Goal: Transaction & Acquisition: Obtain resource

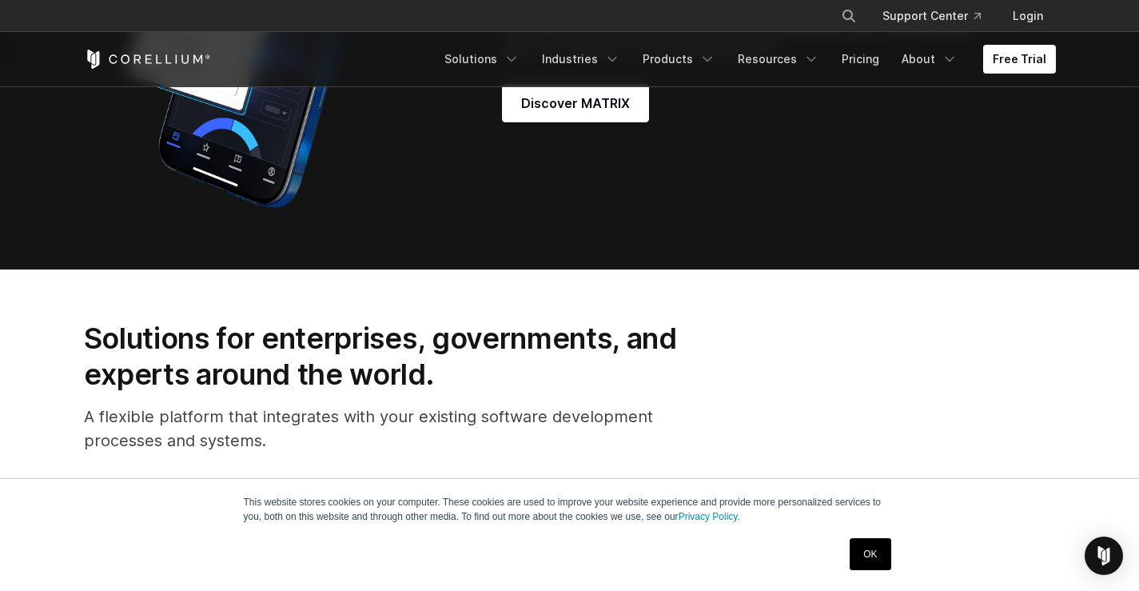
scroll to position [1439, 0]
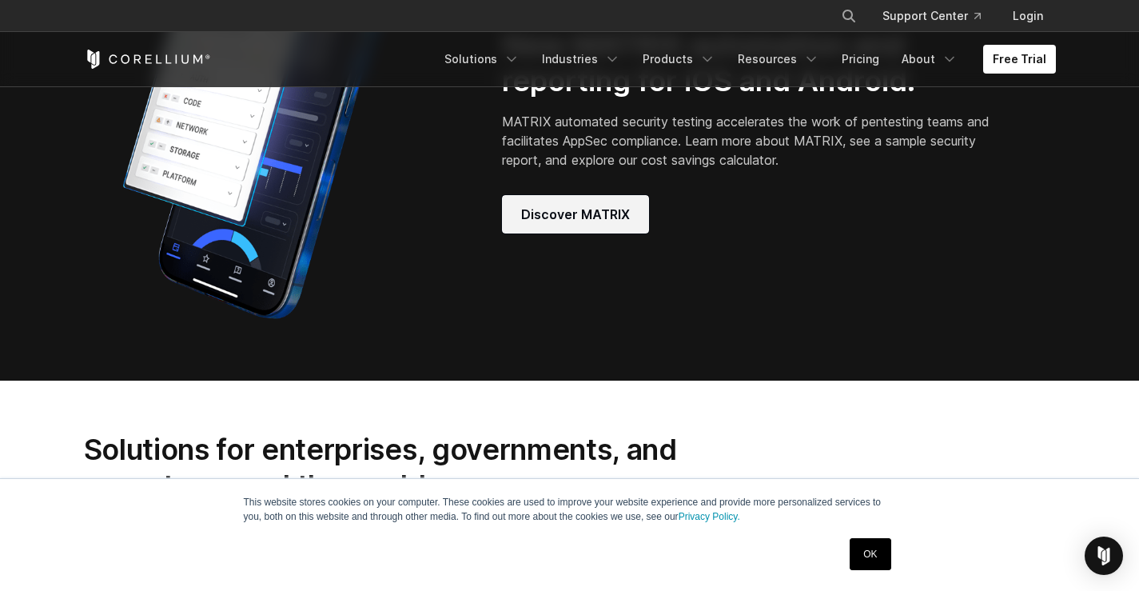
click at [597, 224] on span "Discover MATRIX" at bounding box center [575, 214] width 109 height 19
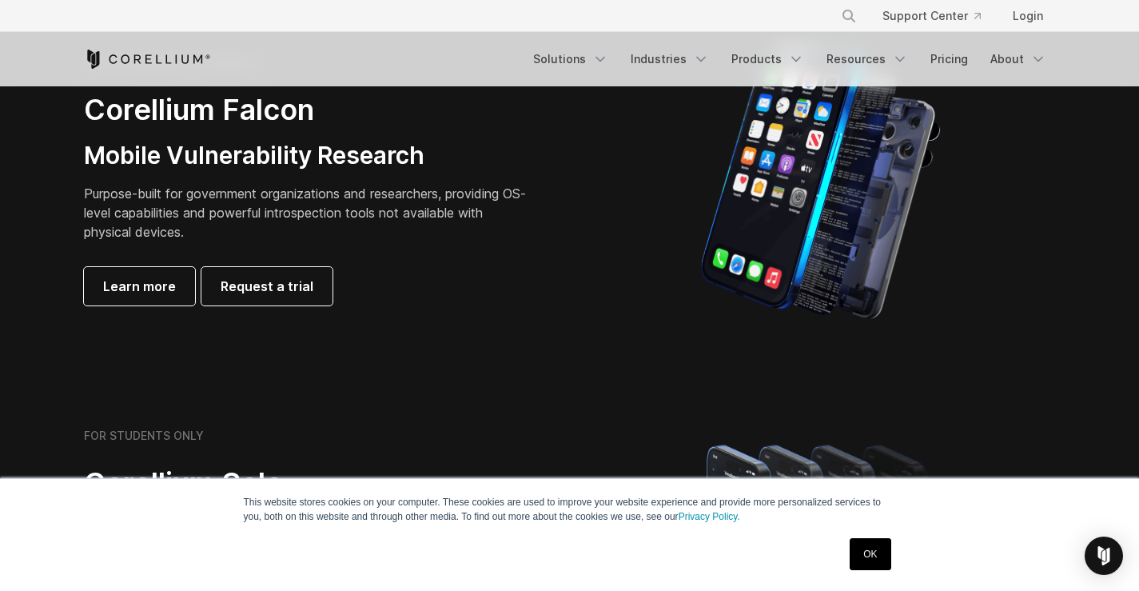
scroll to position [719, 0]
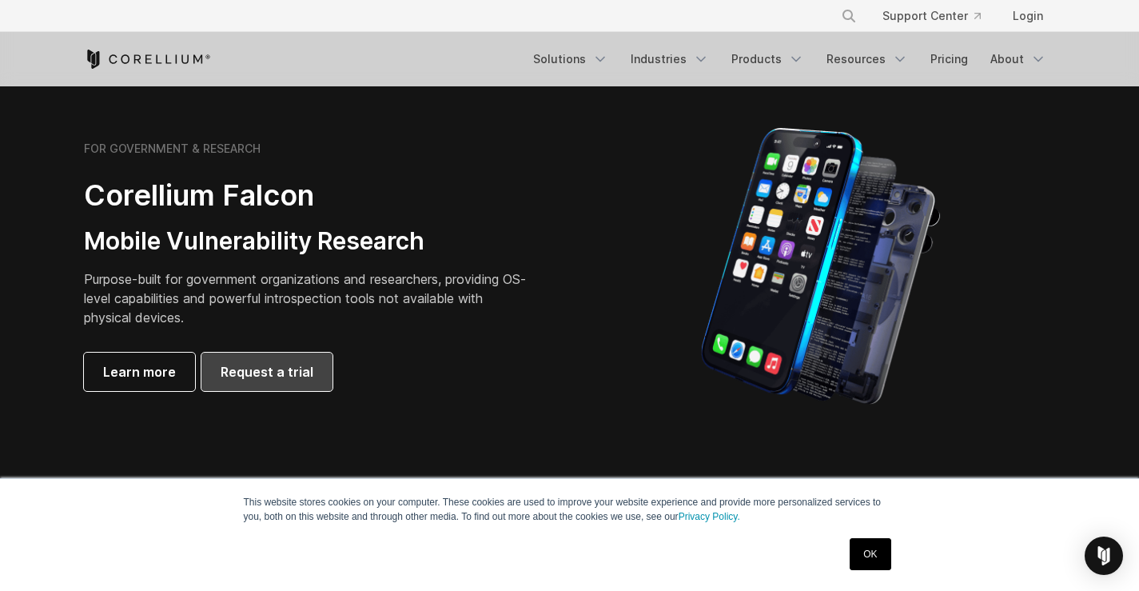
click at [288, 362] on span "Request a trial" at bounding box center [267, 371] width 93 height 19
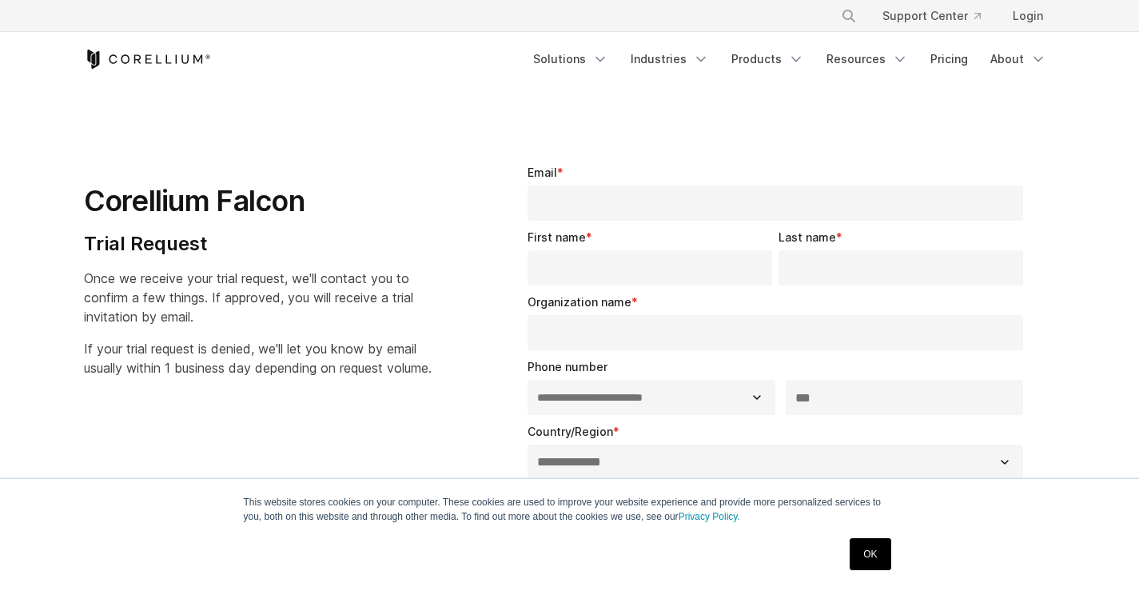
select select "**"
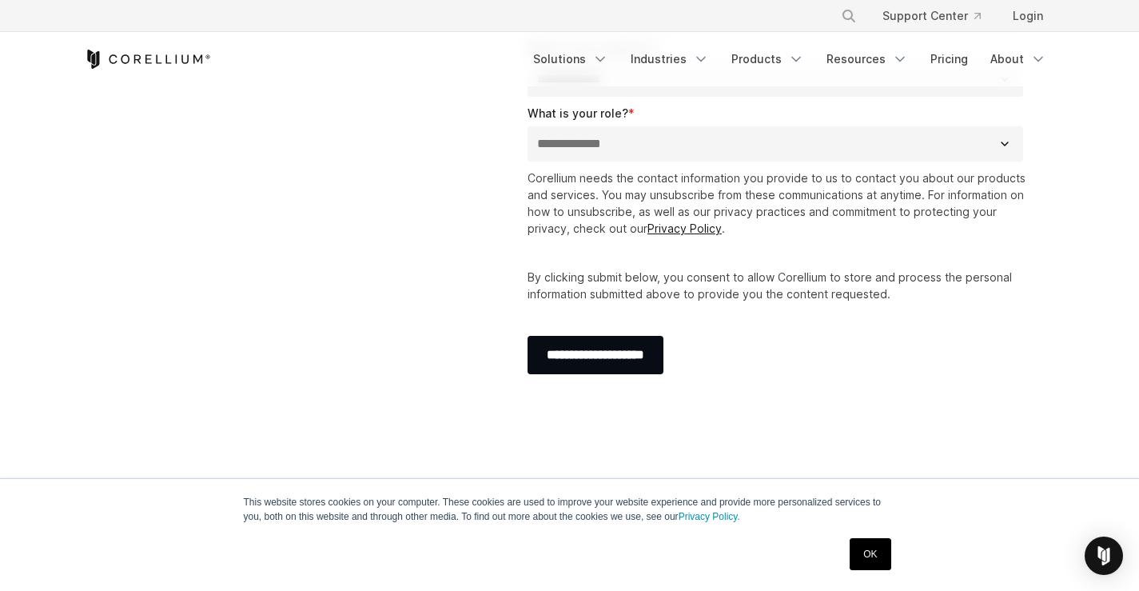
scroll to position [433, 0]
